Goal: Find specific page/section

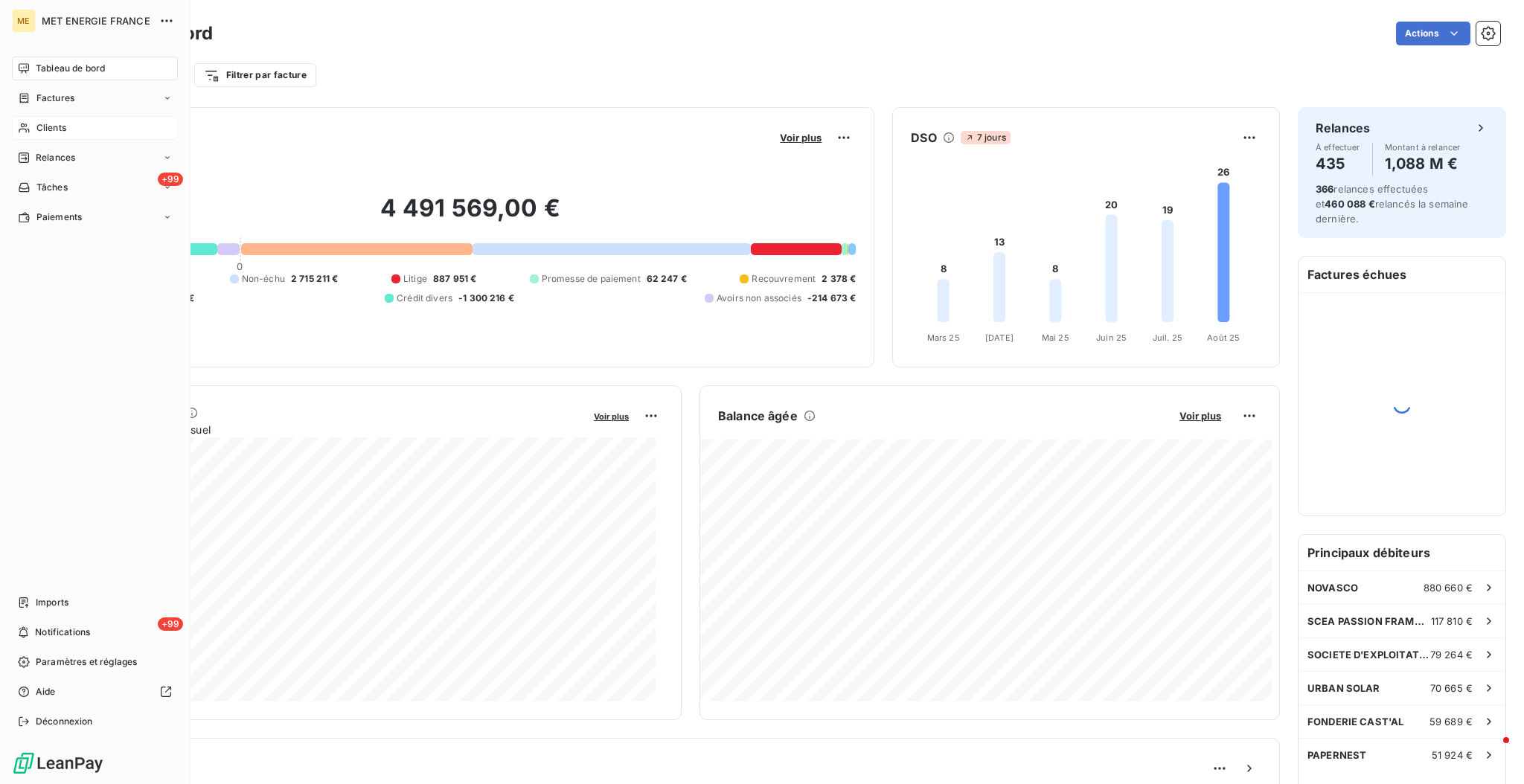
click at [27, 119] on div "Clients" at bounding box center [94, 128] width 166 height 24
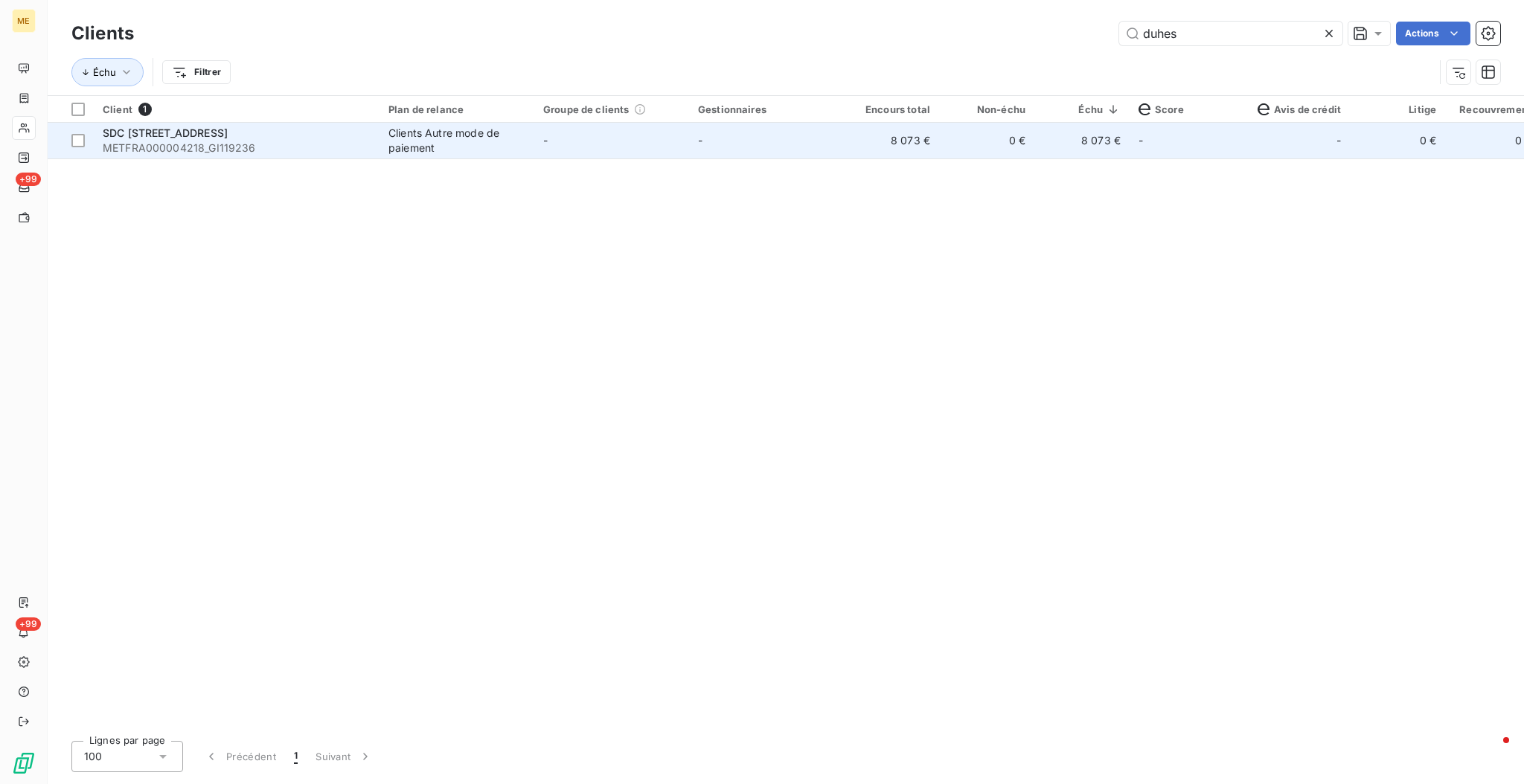
type input "duhes"
click at [477, 134] on div "Clients Autre mode de paiement" at bounding box center [456, 140] width 137 height 29
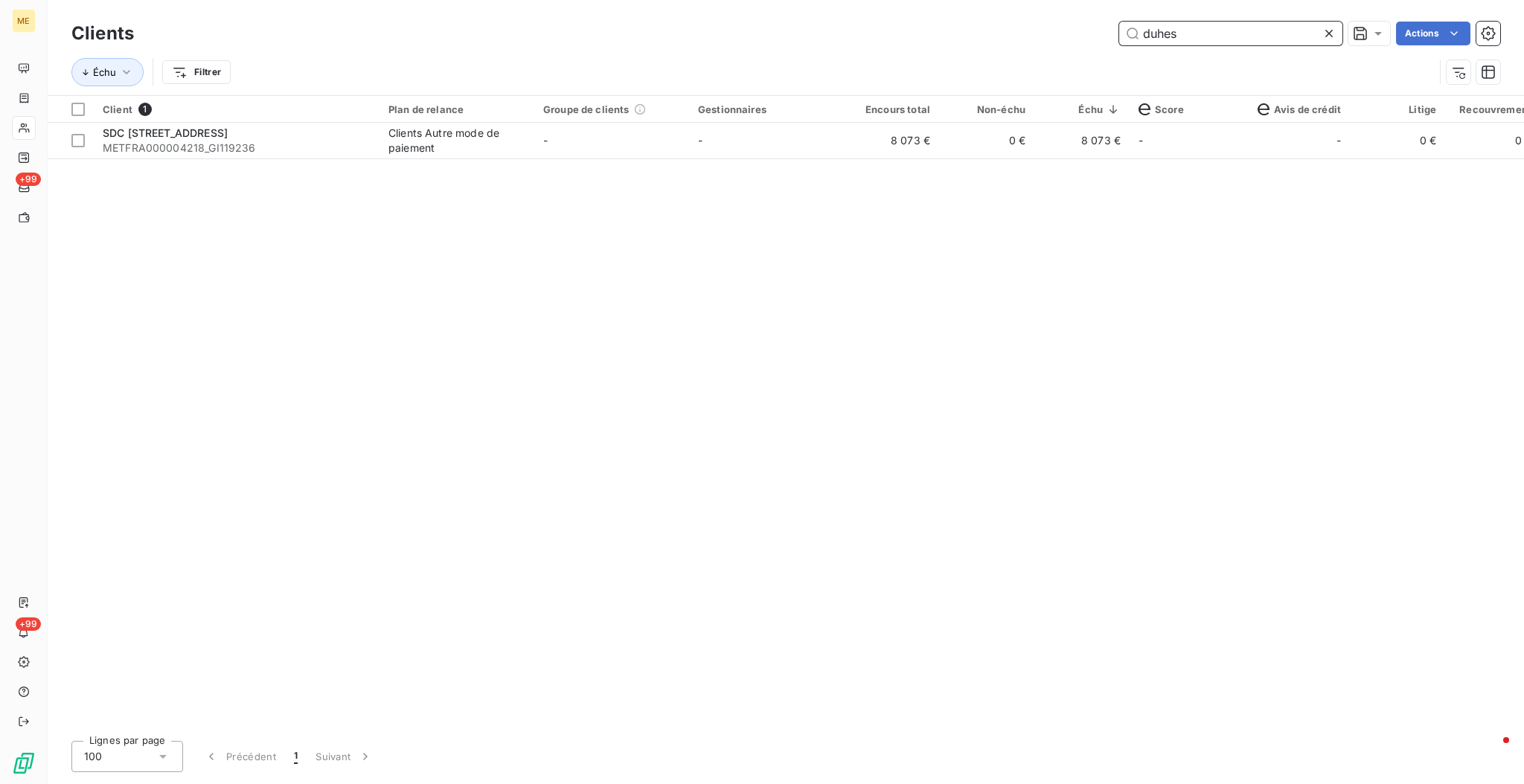
drag, startPoint x: 1188, startPoint y: 33, endPoint x: 858, endPoint y: 35, distance: 330.0
click at [1021, 35] on div "duhes Actions" at bounding box center [827, 34] width 1349 height 24
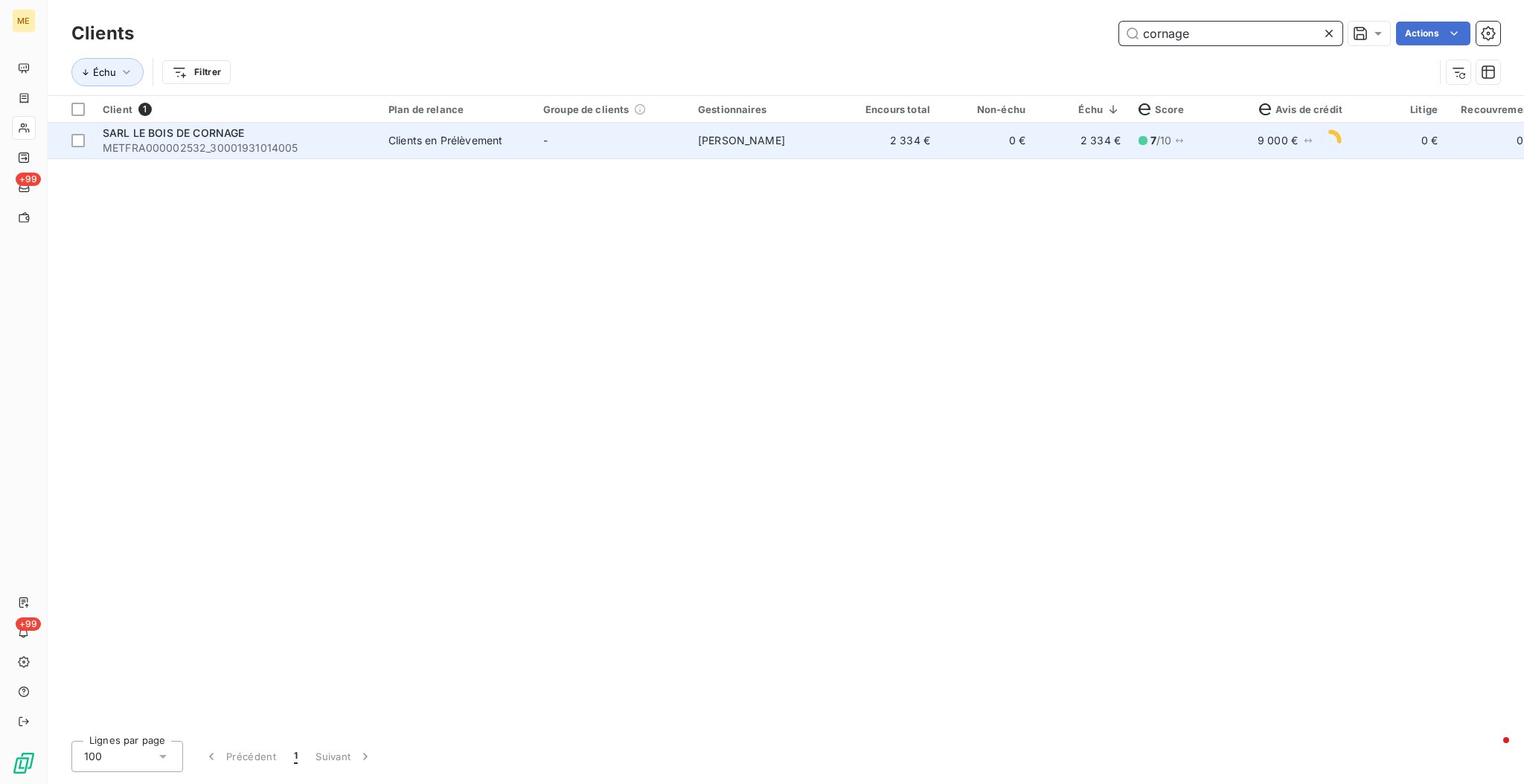
type input "cornage"
click at [254, 158] on td "SARL LE BOIS DE CORNAGE METFRA000002532_30001931014005" at bounding box center [236, 140] width 286 height 36
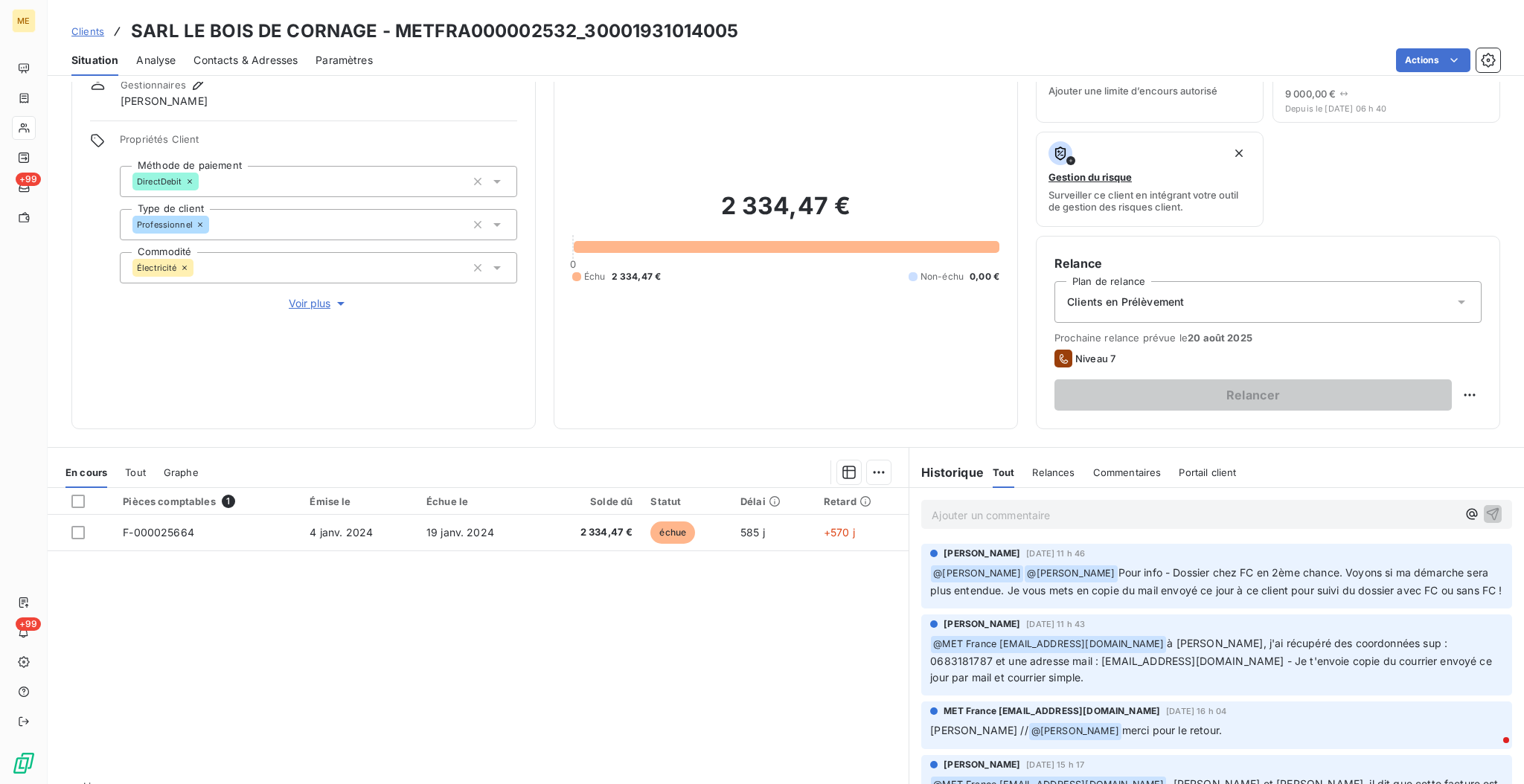
scroll to position [97, 0]
